Goal: Task Accomplishment & Management: Manage account settings

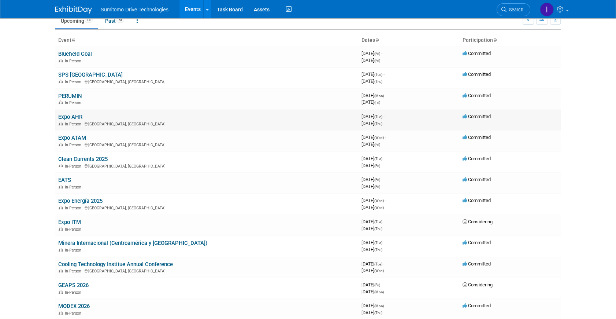
scroll to position [33, 0]
click at [70, 118] on link "Expo AHR" at bounding box center [70, 117] width 24 height 7
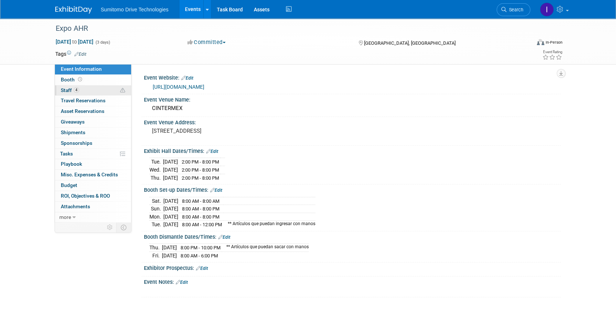
click at [79, 91] on link "4 Staff 4" at bounding box center [93, 90] width 76 height 10
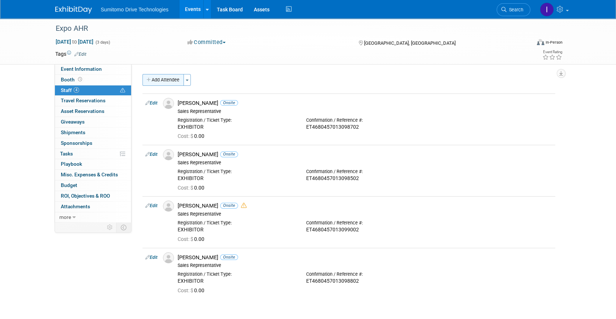
click at [164, 77] on button "Add Attendee" at bounding box center [163, 80] width 41 height 12
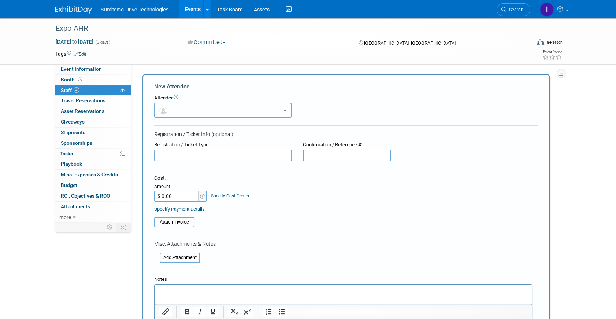
click at [186, 110] on button "button" at bounding box center [222, 110] width 137 height 15
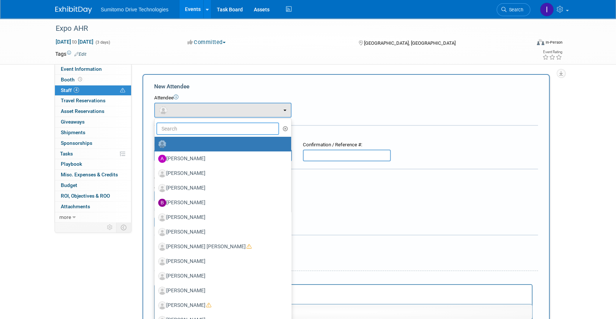
click at [188, 133] on input "text" at bounding box center [217, 128] width 123 height 12
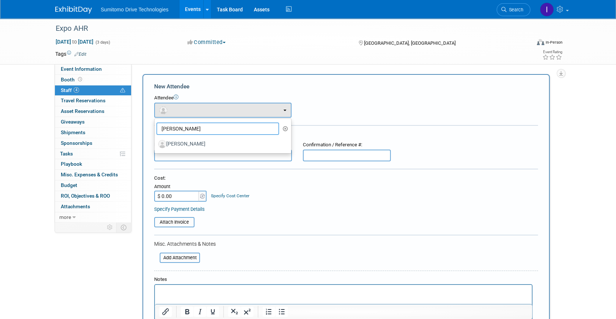
type input "fernando"
click at [192, 143] on label "[PERSON_NAME]" at bounding box center [221, 144] width 126 height 12
click at [156, 143] on input "[PERSON_NAME]" at bounding box center [153, 143] width 5 height 5
select select "3a32fe92-7d86-4cb7-a2c2-8958a2efa184"
select select "4"
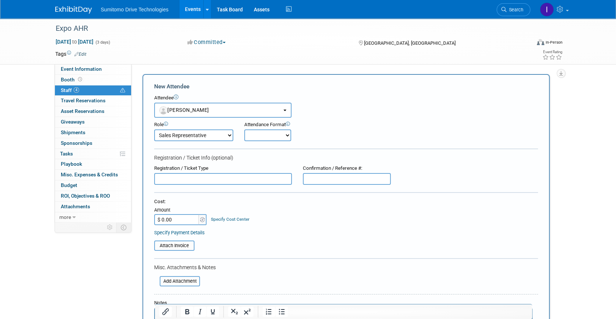
click at [278, 134] on select "Onsite Remote" at bounding box center [267, 135] width 47 height 12
select select "1"
click at [244, 129] on select "Onsite Remote" at bounding box center [267, 135] width 47 height 12
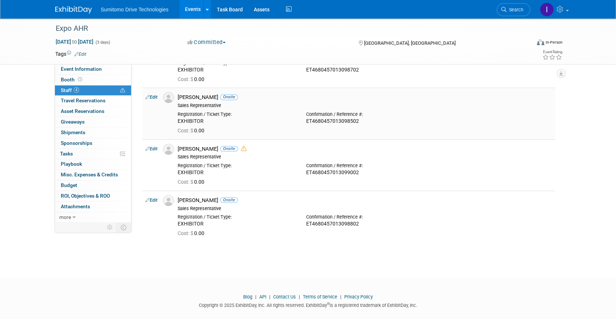
drag, startPoint x: 207, startPoint y: 120, endPoint x: 179, endPoint y: 121, distance: 28.2
click at [179, 121] on div "EXHIBITOR" at bounding box center [237, 121] width 118 height 7
copy div "EXHIBITOR"
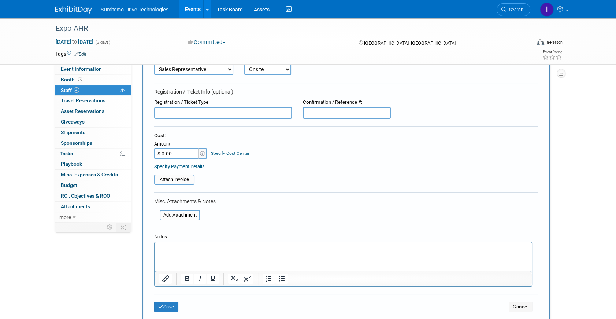
scroll to position [63, 0]
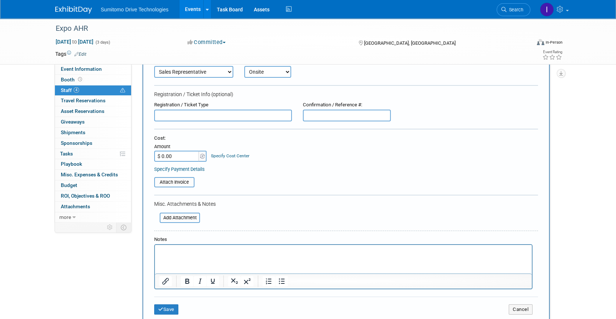
click at [192, 114] on input "text" at bounding box center [223, 116] width 138 height 12
paste input "EXHIBITOR"
type input "EXHIBITOR"
click at [329, 116] on input "text" at bounding box center [347, 116] width 88 height 12
paste input "ET4680457013098602"
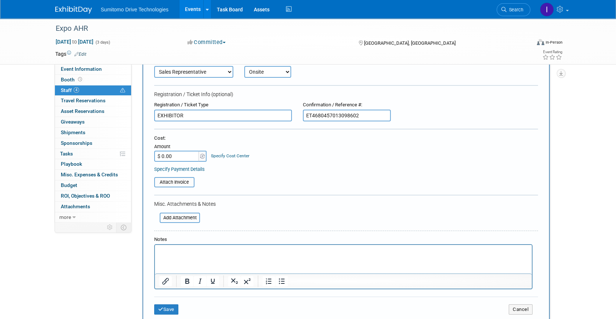
scroll to position [97, 0]
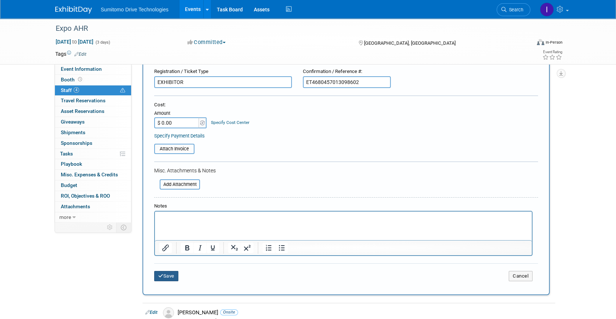
type input "ET4680457013098602"
click at [164, 273] on button "Save" at bounding box center [166, 276] width 24 height 10
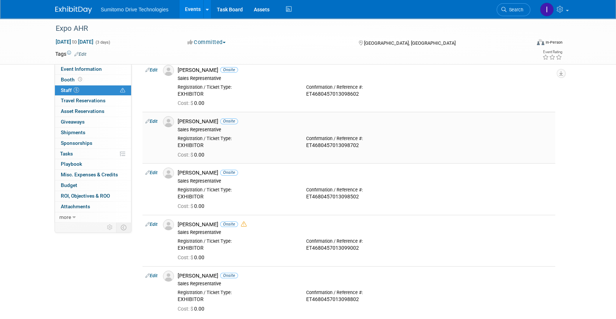
scroll to position [0, 0]
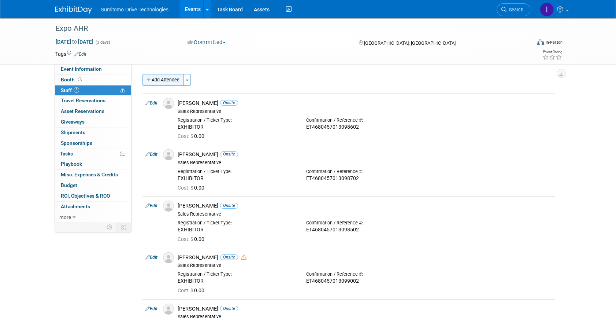
click at [148, 83] on button "Add Attendee" at bounding box center [163, 80] width 41 height 12
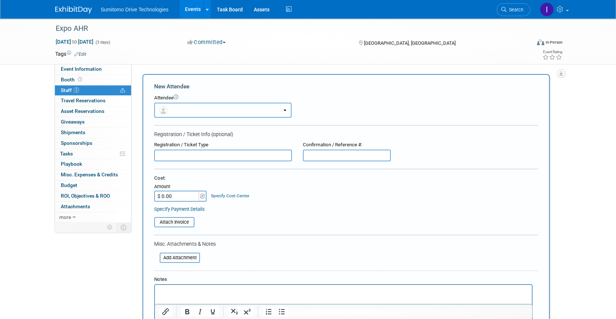
click at [190, 113] on button "button" at bounding box center [222, 110] width 137 height 15
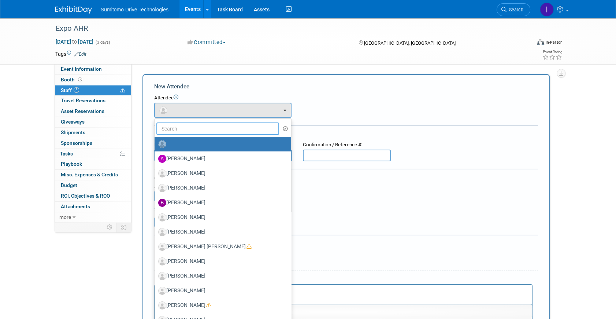
click at [190, 127] on input "text" at bounding box center [217, 128] width 123 height 12
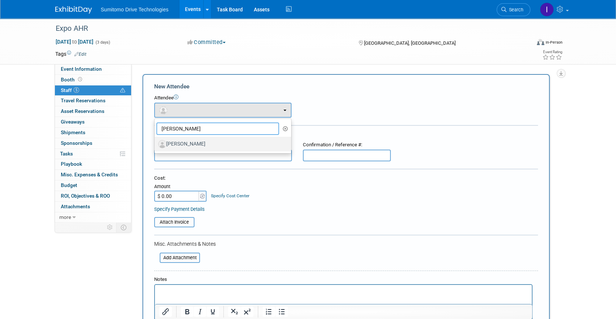
type input "[PERSON_NAME]"
click at [181, 147] on label "[PERSON_NAME]" at bounding box center [221, 144] width 126 height 12
click at [156, 145] on input "[PERSON_NAME]" at bounding box center [153, 143] width 5 height 5
select select "ba216e10-bc9f-4979-ad68-5afb89a8ae0e"
select select "4"
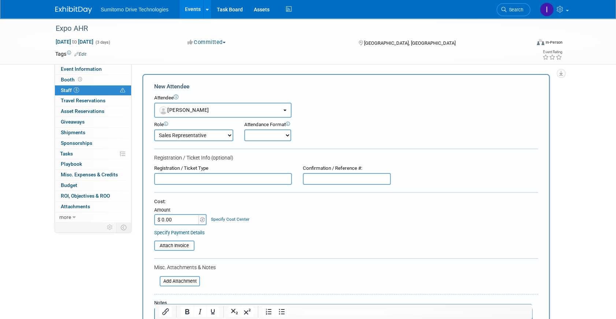
click at [286, 136] on select "Onsite Remote" at bounding box center [267, 135] width 47 height 12
select select "1"
click at [244, 129] on select "Onsite Remote" at bounding box center [267, 135] width 47 height 12
click at [245, 175] on input "text" at bounding box center [223, 179] width 138 height 12
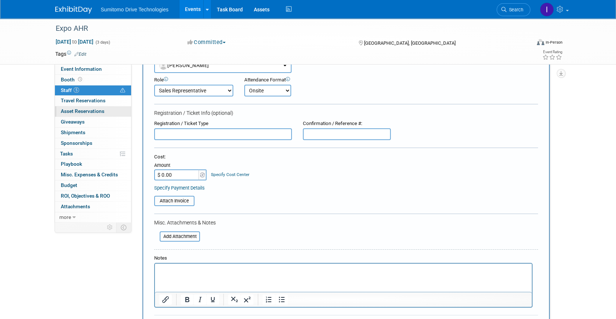
scroll to position [33, 0]
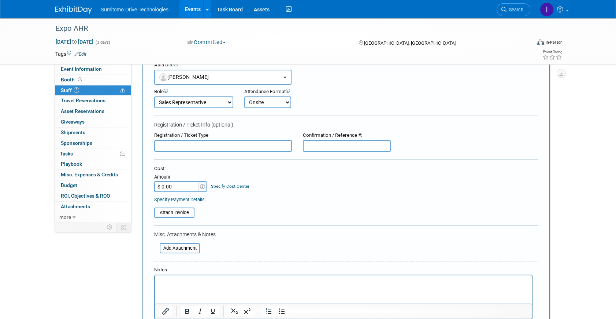
click at [194, 146] on input "text" at bounding box center [223, 146] width 138 height 12
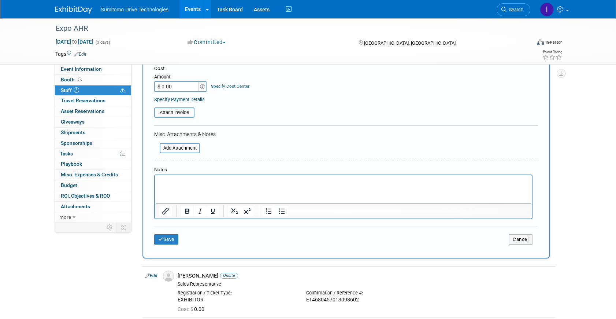
scroll to position [399, 0]
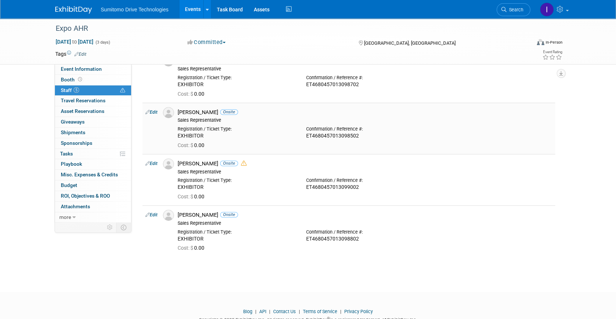
drag, startPoint x: 212, startPoint y: 135, endPoint x: 175, endPoint y: 137, distance: 36.3
click at [175, 137] on div "Registration / Ticket Type: EXHIBITOR" at bounding box center [236, 131] width 129 height 16
copy div "EXHIBITOR"
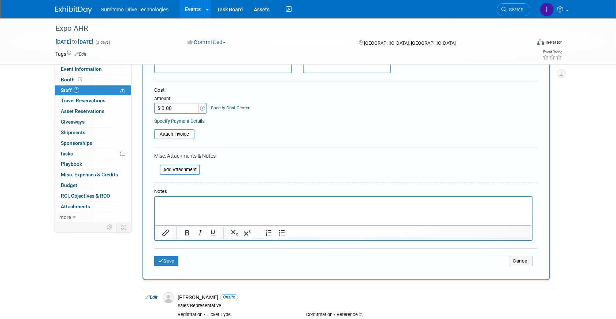
scroll to position [100, 0]
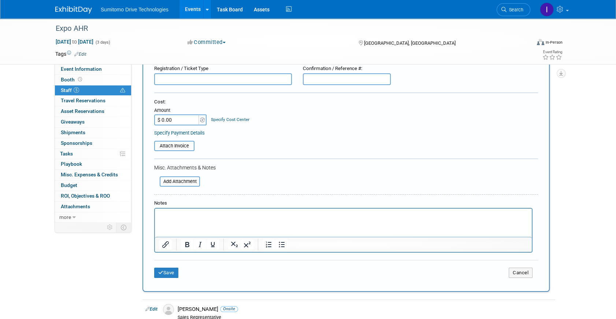
click at [179, 82] on input "text" at bounding box center [223, 79] width 138 height 12
paste input "EXHIBITOR"
type input "EXHIBITOR"
click at [309, 79] on input "text" at bounding box center [347, 79] width 88 height 12
paste input "ET4680457013098903"
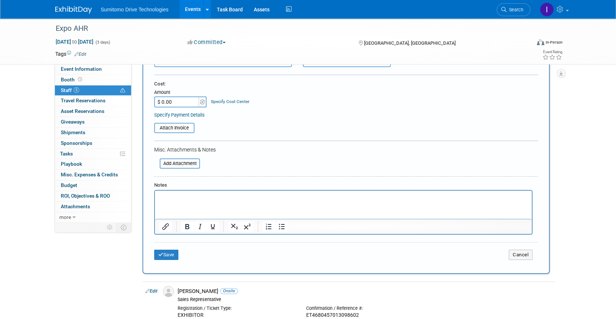
scroll to position [133, 0]
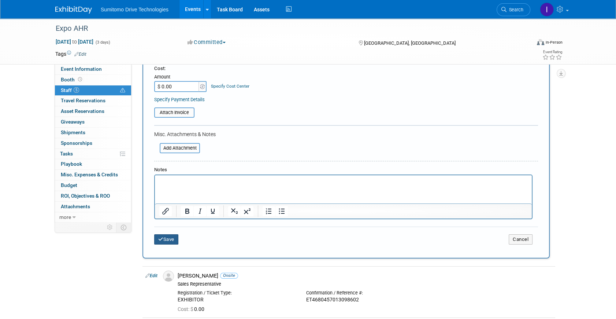
type input "ET4680457013098903"
click at [164, 242] on button "Save" at bounding box center [166, 239] width 24 height 10
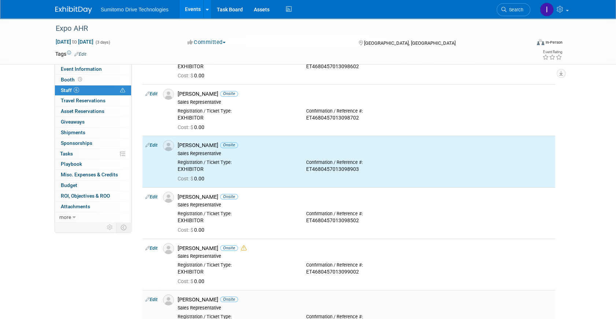
scroll to position [0, 0]
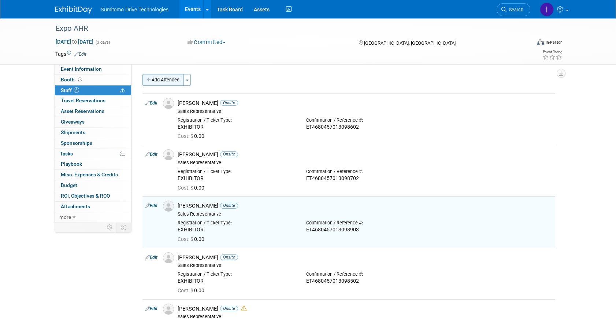
click at [160, 81] on button "Add Attendee" at bounding box center [163, 80] width 41 height 12
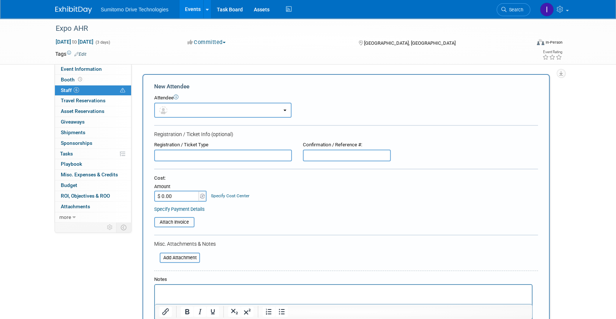
click at [216, 154] on input "text" at bounding box center [223, 155] width 138 height 12
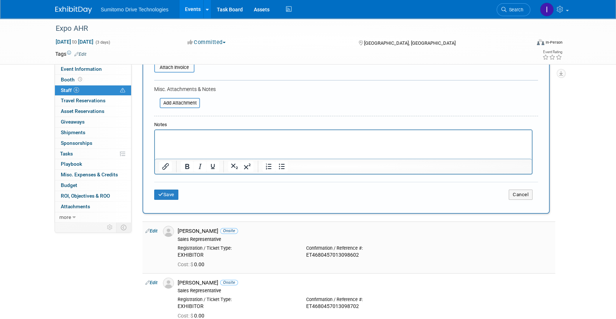
scroll to position [166, 0]
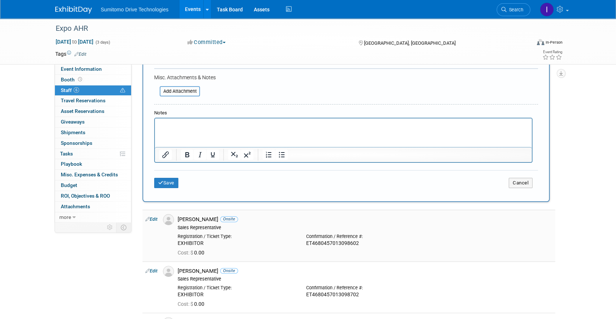
drag, startPoint x: 208, startPoint y: 242, endPoint x: 178, endPoint y: 240, distance: 30.1
click at [178, 240] on div "Registration / Ticket Type: EXHIBITOR" at bounding box center [236, 238] width 129 height 16
copy div "EXHIBITOR"
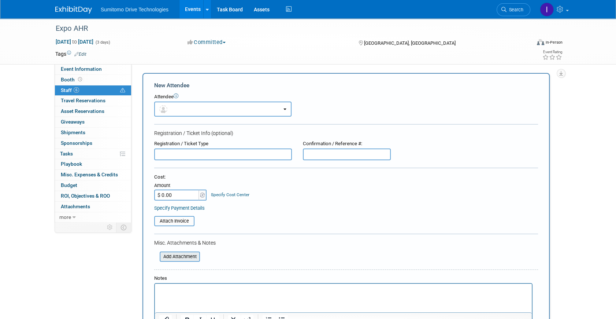
scroll to position [0, 0]
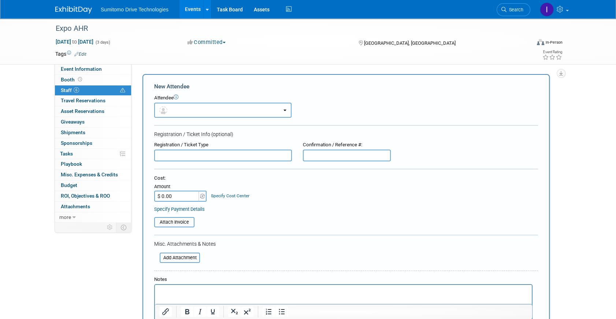
click at [180, 160] on input "text" at bounding box center [223, 155] width 138 height 12
paste input "EXHIBITOR"
type input "EXHIBITOR"
click at [200, 112] on button "button" at bounding box center [222, 110] width 137 height 15
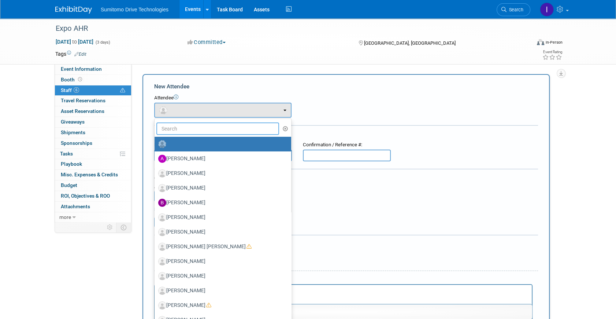
click at [206, 129] on input "text" at bounding box center [217, 128] width 123 height 12
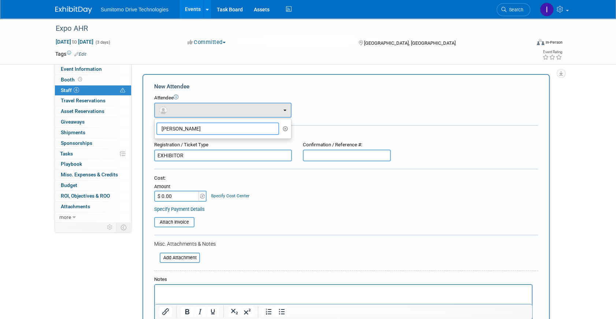
type input "eli"
click at [314, 113] on div "Attendee <img src="https://www.exhibitday.com/Images/Unassigned-User-Icon.png" …" at bounding box center [346, 106] width 384 height 23
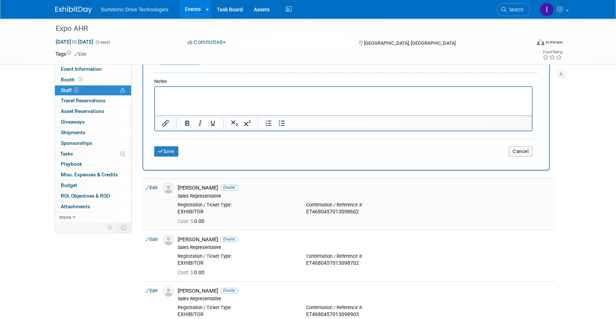
scroll to position [200, 0]
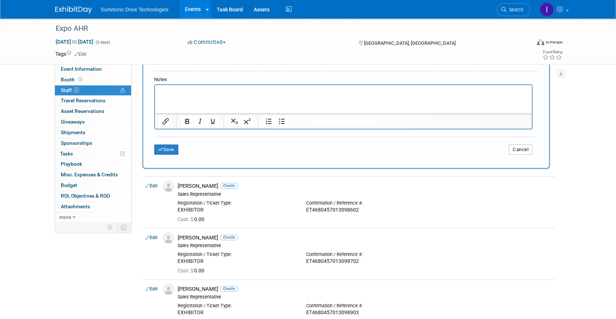
click at [515, 151] on button "Cancel" at bounding box center [521, 149] width 24 height 10
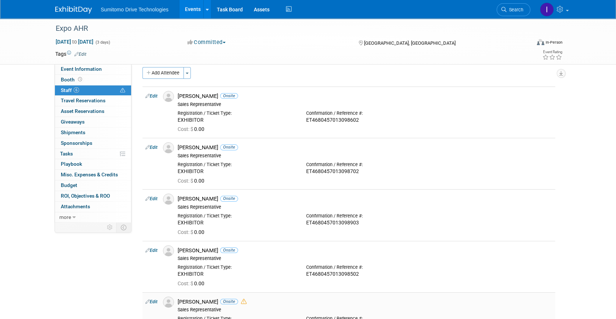
scroll to position [0, 0]
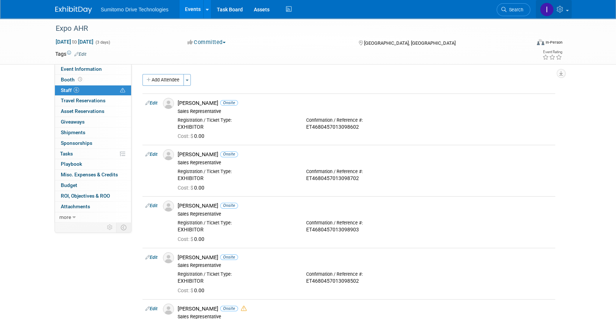
click at [559, 11] on icon at bounding box center [561, 9] width 8 height 7
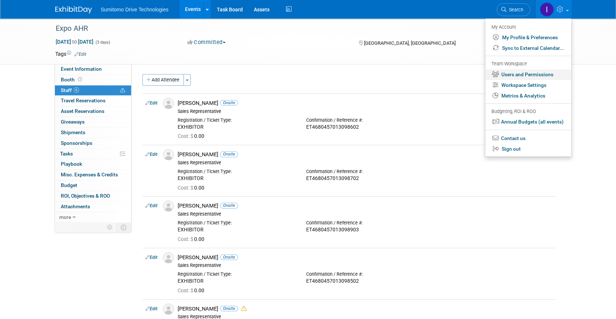
click at [532, 74] on link "Users and Permissions" at bounding box center [528, 74] width 86 height 11
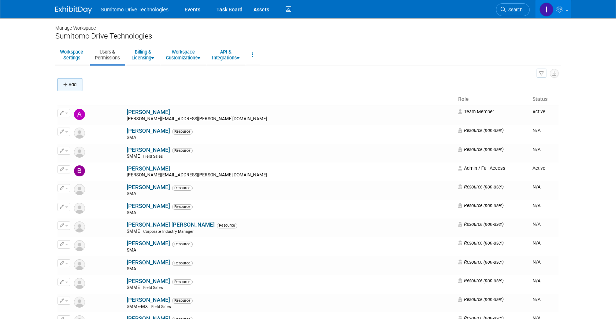
click at [74, 86] on button "Add" at bounding box center [70, 84] width 25 height 13
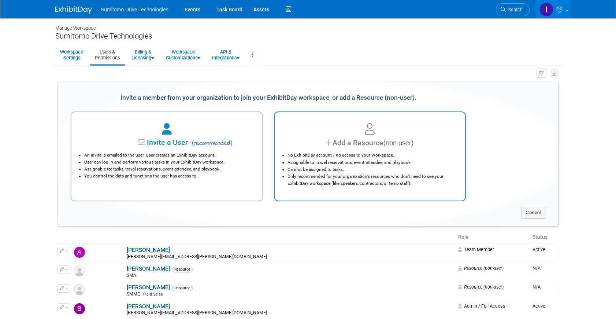
click at [303, 146] on div "Add a Resource (non-user)" at bounding box center [370, 142] width 173 height 11
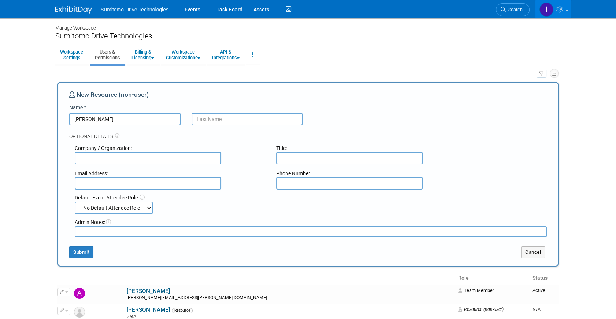
type input "Eli"
type input "c"
type input "Chávez"
type input "SMME-MX"
type input "S"
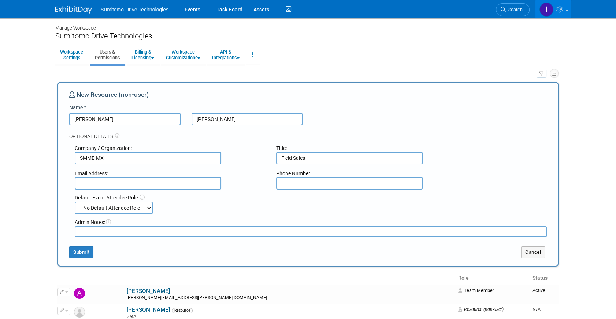
type input "Field Sales"
type input "eli.chavez@shi-g.com"
click at [145, 211] on select "-- No Default Attendee Role -- Demonstrator Host Planner Presenter Sales Repres…" at bounding box center [114, 207] width 78 height 12
select select "4"
click at [75, 201] on select "-- No Default Attendee Role -- Demonstrator Host Planner Presenter Sales Repres…" at bounding box center [114, 207] width 78 height 12
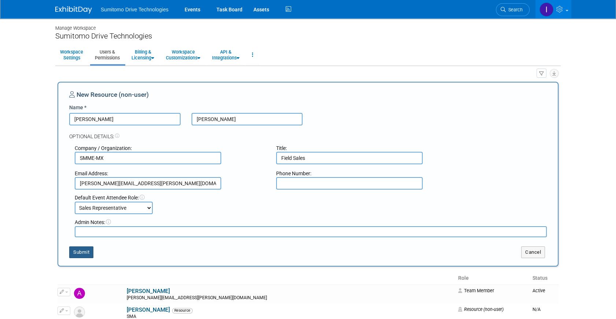
click at [89, 251] on button "Submit" at bounding box center [81, 252] width 24 height 12
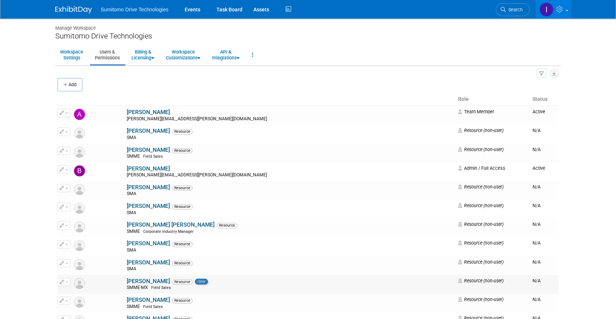
click at [62, 280] on icon "button" at bounding box center [62, 282] width 4 height 4
click at [74, 289] on link "Edit" at bounding box center [87, 293] width 58 height 10
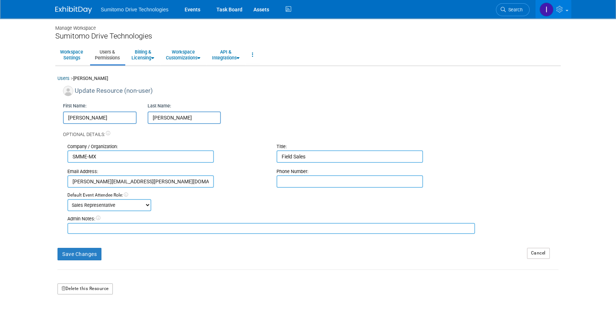
click at [92, 290] on button "Delete this Resource" at bounding box center [85, 288] width 55 height 11
click at [80, 314] on link "Yes" at bounding box center [77, 319] width 22 height 12
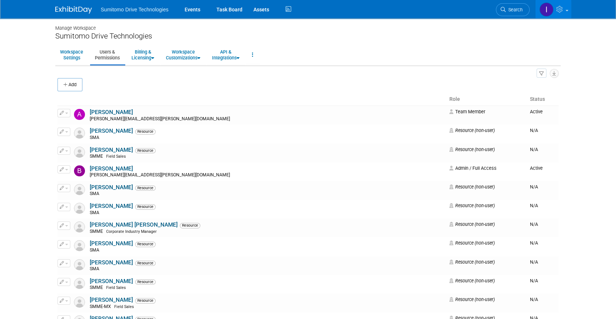
click at [80, 10] on img at bounding box center [73, 9] width 37 height 7
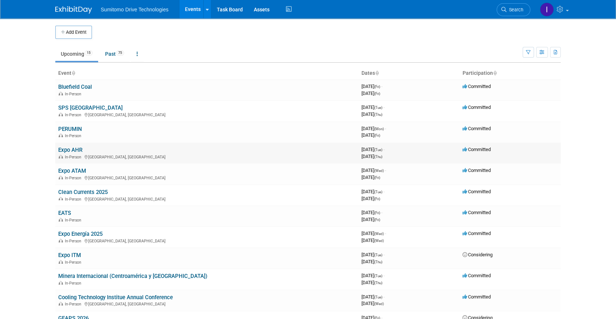
click at [79, 148] on link "Expo AHR" at bounding box center [70, 150] width 24 height 7
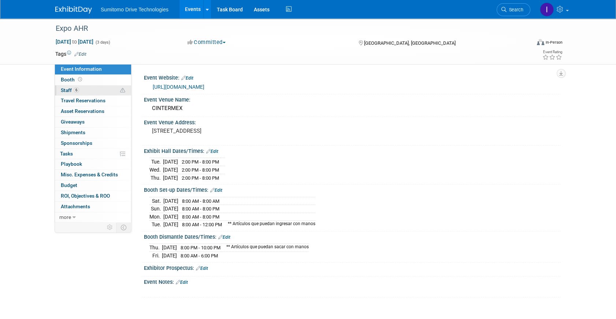
click at [83, 89] on link "6 Staff 6" at bounding box center [93, 90] width 76 height 10
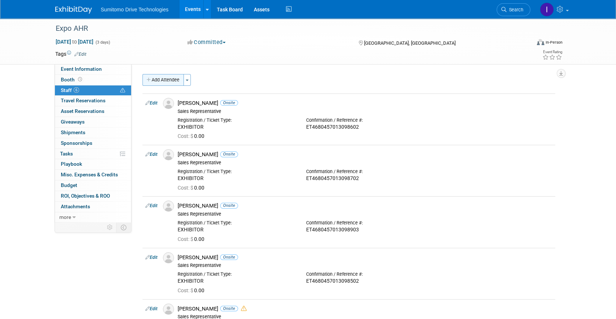
click at [171, 80] on button "Add Attendee" at bounding box center [163, 80] width 41 height 12
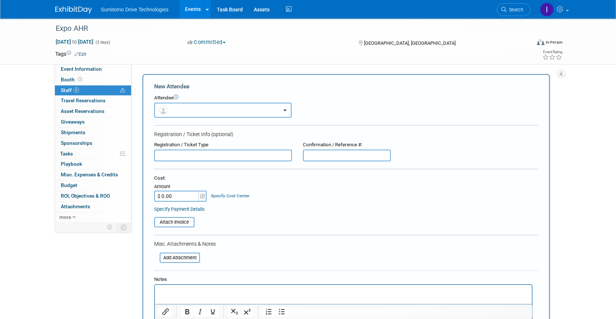
click at [226, 111] on button "button" at bounding box center [222, 110] width 137 height 15
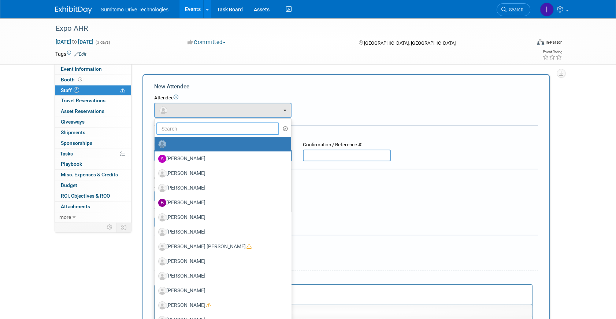
click at [212, 129] on input "text" at bounding box center [217, 128] width 123 height 12
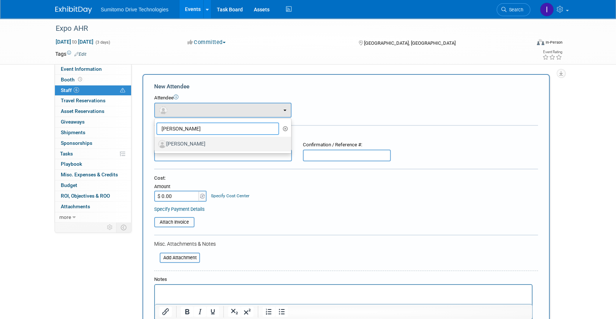
type input "[PERSON_NAME]"
click at [189, 148] on label "[PERSON_NAME]" at bounding box center [221, 144] width 126 height 12
click at [156, 145] on input "[PERSON_NAME]" at bounding box center [153, 143] width 5 height 5
select select "2761b007-8dea-4401-ae9a-4f8709cf2dd3"
select select "4"
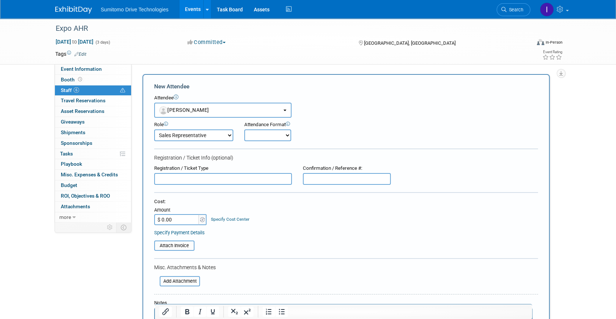
click at [284, 135] on select "Onsite Remote" at bounding box center [267, 135] width 47 height 12
select select "1"
click at [244, 129] on select "Onsite Remote" at bounding box center [267, 135] width 47 height 12
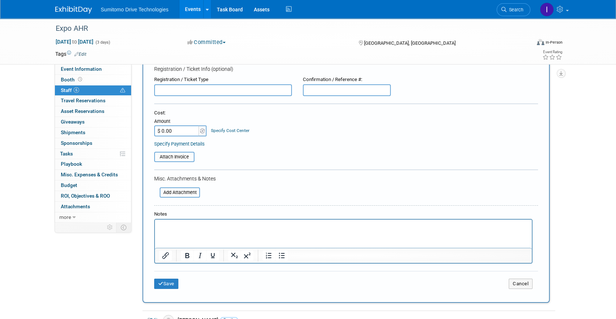
scroll to position [100, 0]
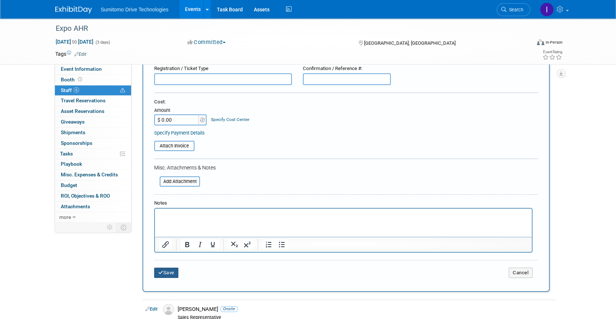
click at [170, 275] on button "Save" at bounding box center [166, 272] width 24 height 10
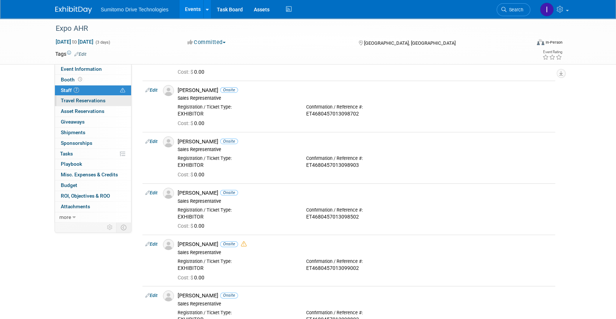
click at [103, 96] on link "0 Travel Reservations 0" at bounding box center [93, 101] width 76 height 10
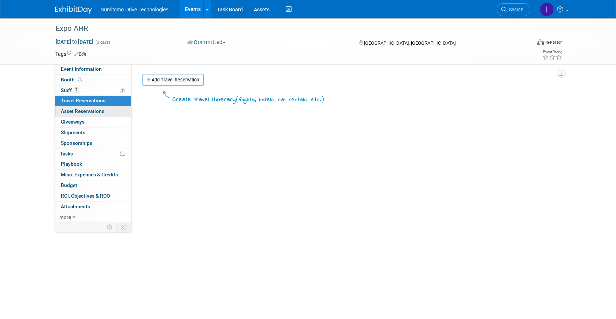
click at [91, 116] on link "0 Asset Reservations 0" at bounding box center [93, 111] width 76 height 10
